Goal: Task Accomplishment & Management: Use online tool/utility

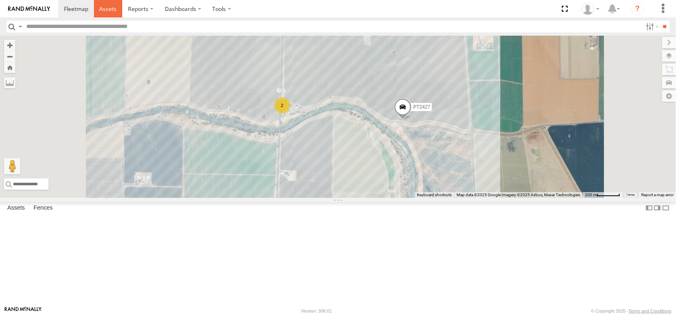
click at [117, 11] on span at bounding box center [107, 9] width 17 height 8
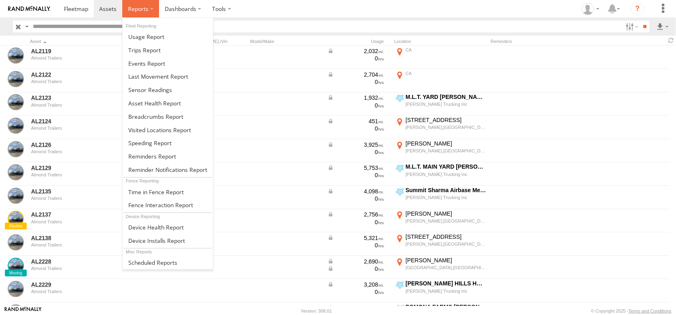
click at [149, 11] on span at bounding box center [138, 9] width 21 height 8
click at [181, 107] on span at bounding box center [154, 103] width 53 height 8
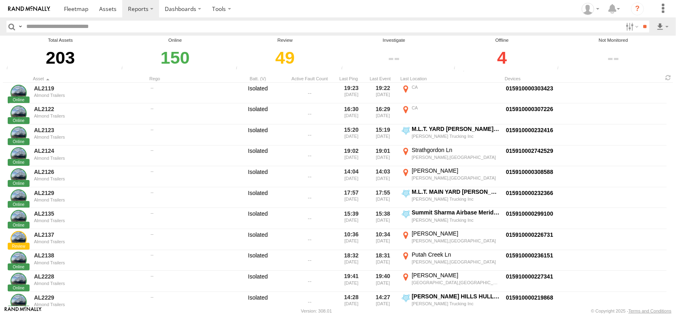
click at [500, 68] on div "4" at bounding box center [501, 58] width 101 height 28
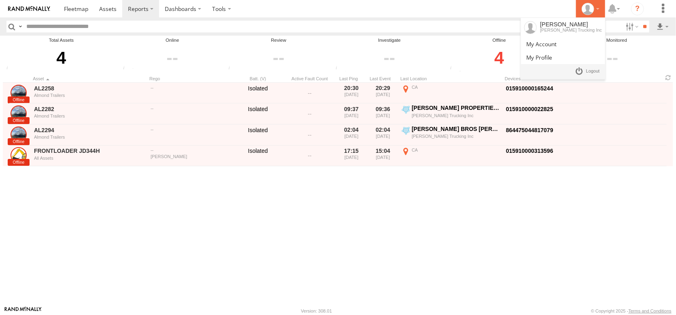
click at [582, 12] on icon at bounding box center [588, 9] width 12 height 12
click at [586, 76] on span at bounding box center [593, 71] width 14 height 9
